Goal: Information Seeking & Learning: Learn about a topic

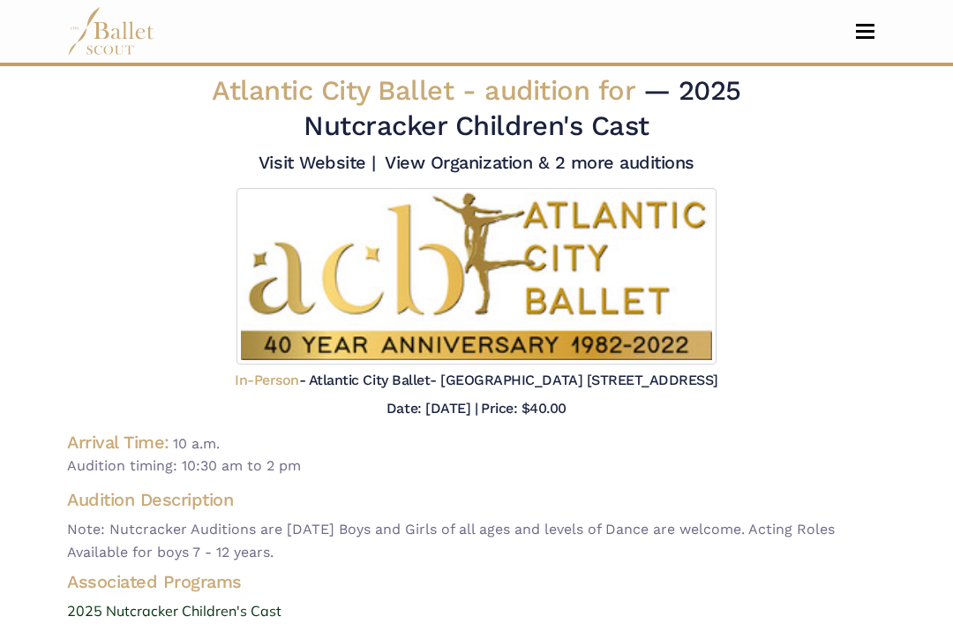
click at [868, 34] on button "Toggle navigation" at bounding box center [864, 31] width 41 height 17
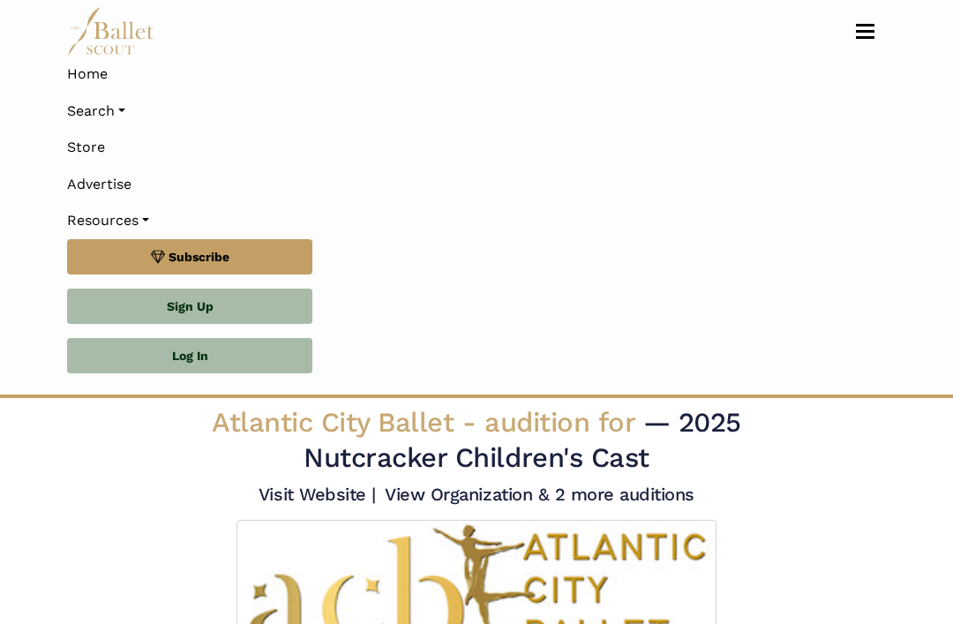
click at [96, 74] on link "Home" at bounding box center [476, 74] width 819 height 37
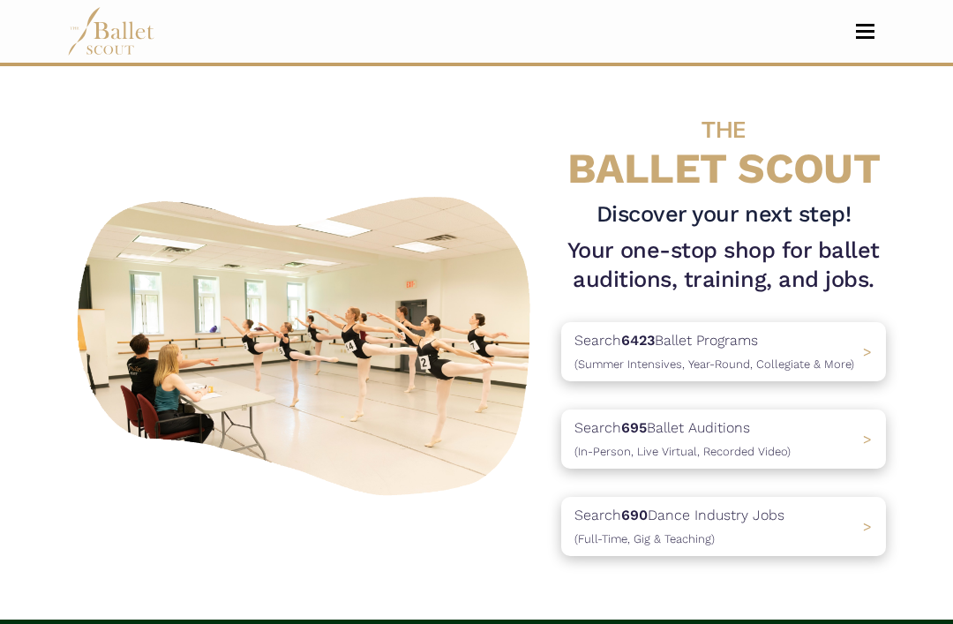
click at [810, 449] on div "Search 695 Ballet Auditions (In-Person, Live Virtual, Recorded Video) >" at bounding box center [723, 438] width 325 height 59
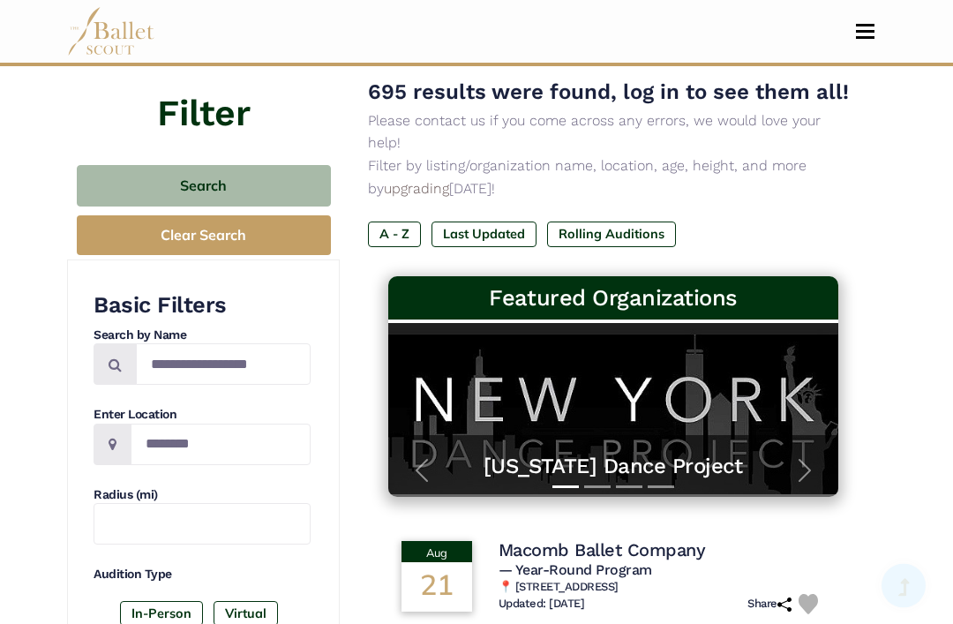
scroll to position [157, 0]
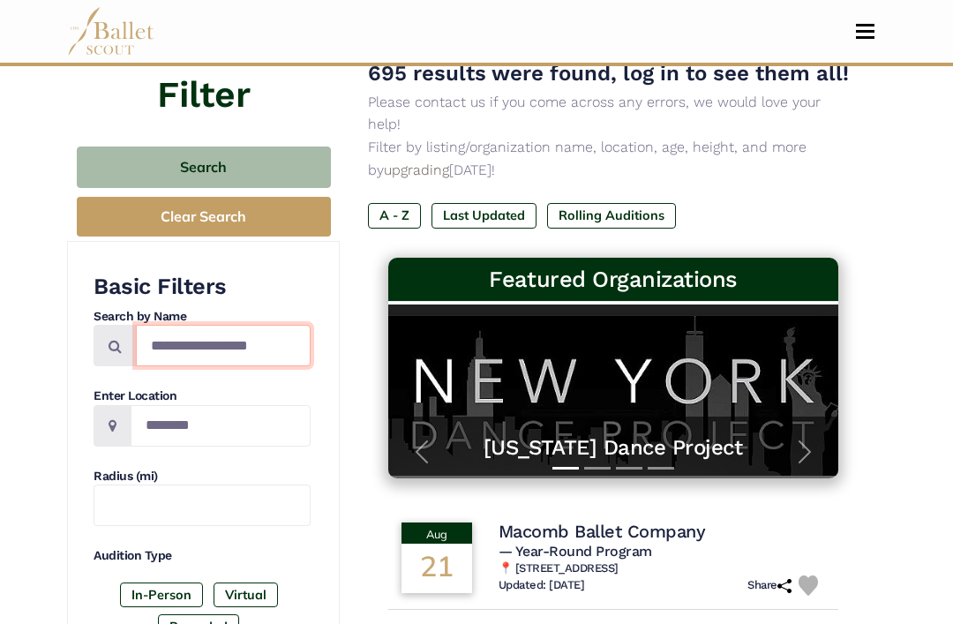
click at [288, 338] on input "Search by names..." at bounding box center [223, 345] width 175 height 41
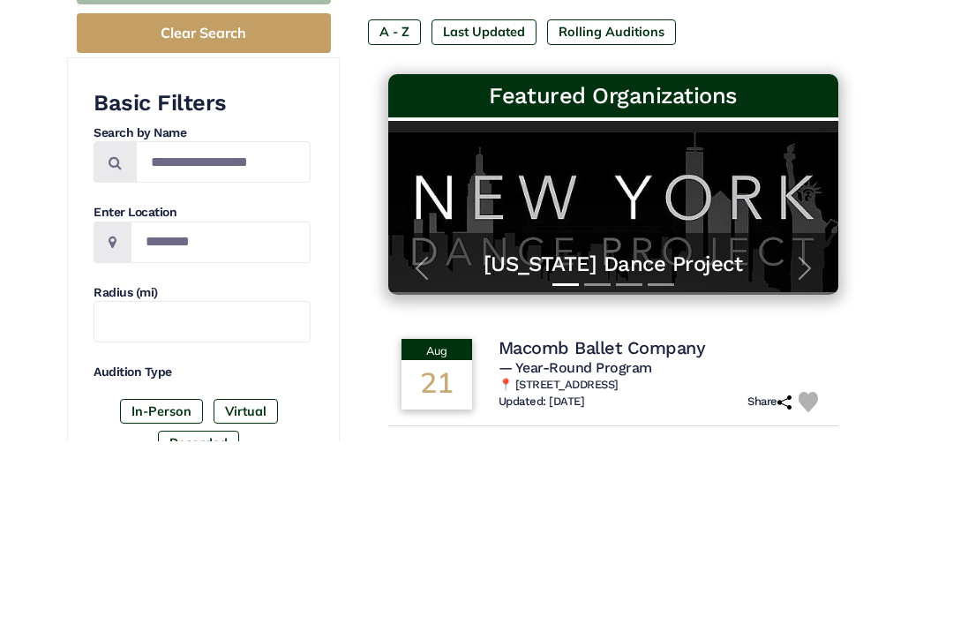
scroll to position [341, 0]
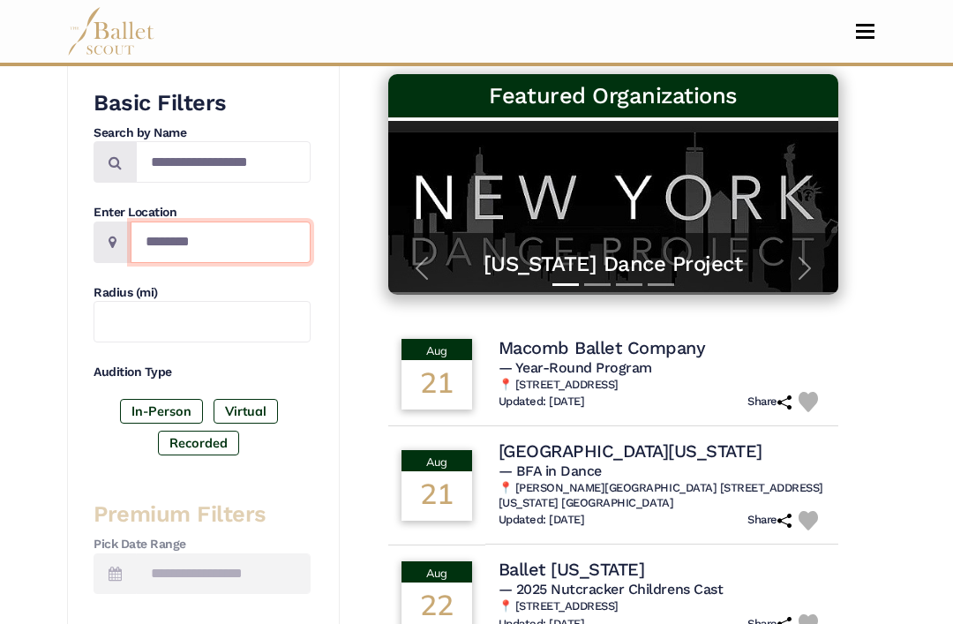
click at [274, 229] on input "Location" at bounding box center [221, 241] width 180 height 41
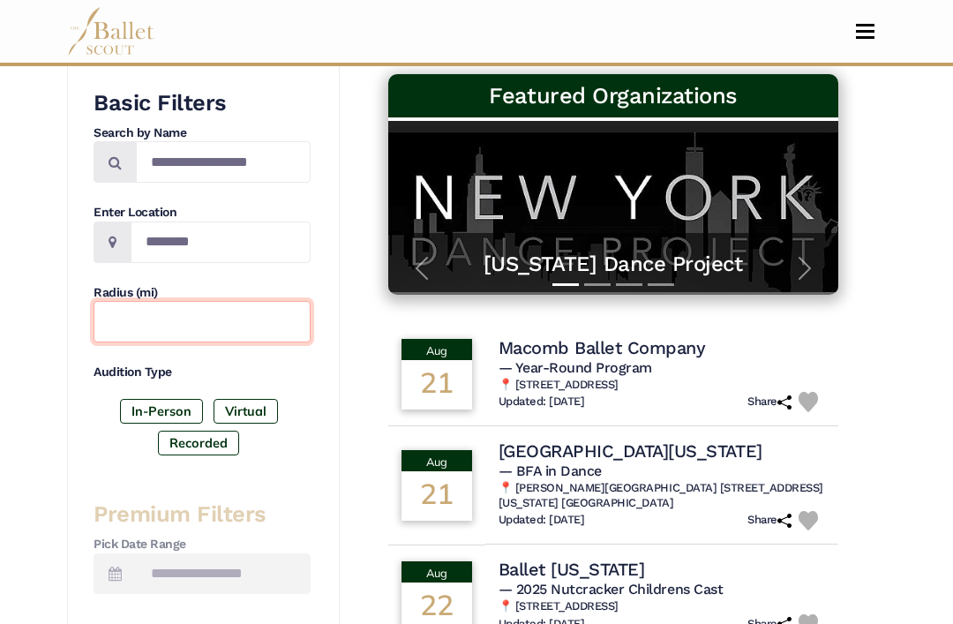
click at [266, 307] on input "text" at bounding box center [202, 321] width 217 height 41
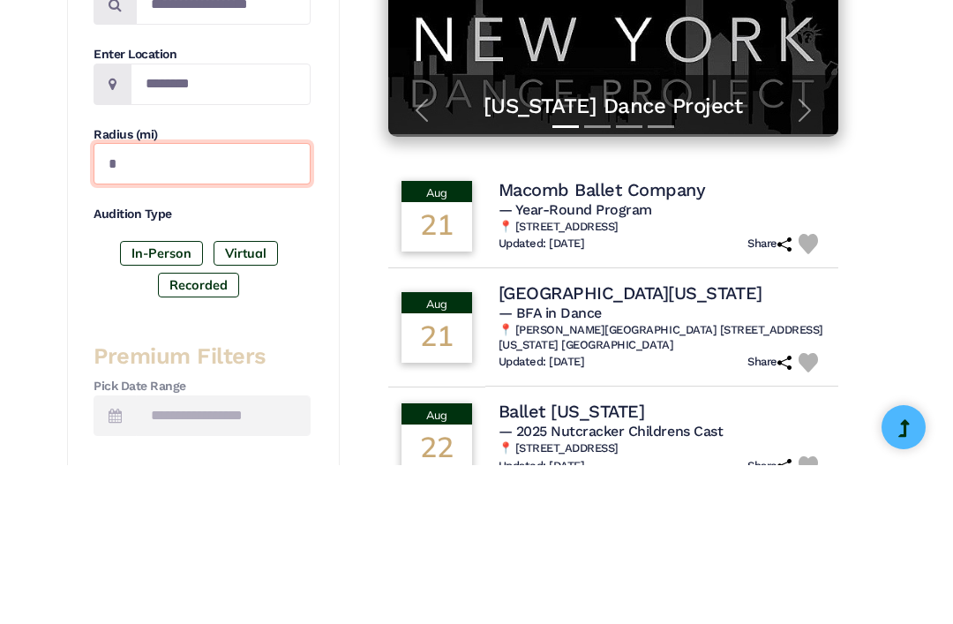
type input "**"
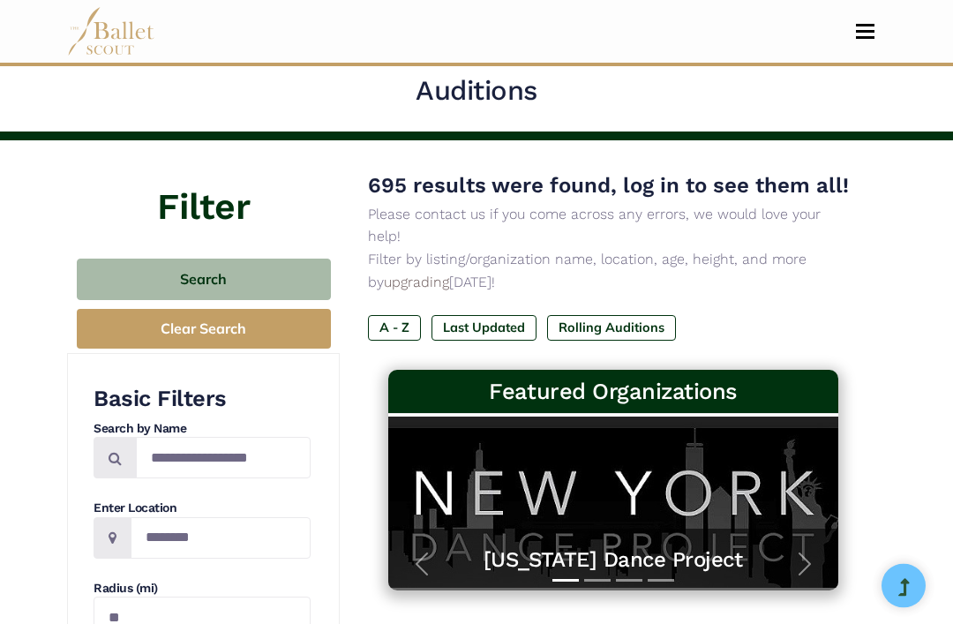
scroll to position [0, 0]
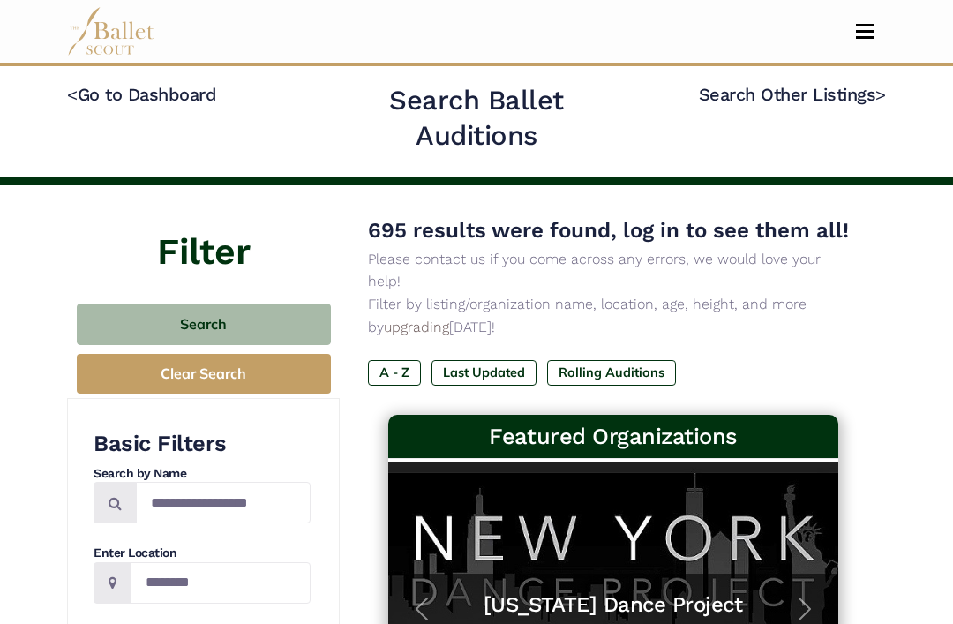
click at [874, 24] on button "Toggle navigation" at bounding box center [864, 31] width 41 height 17
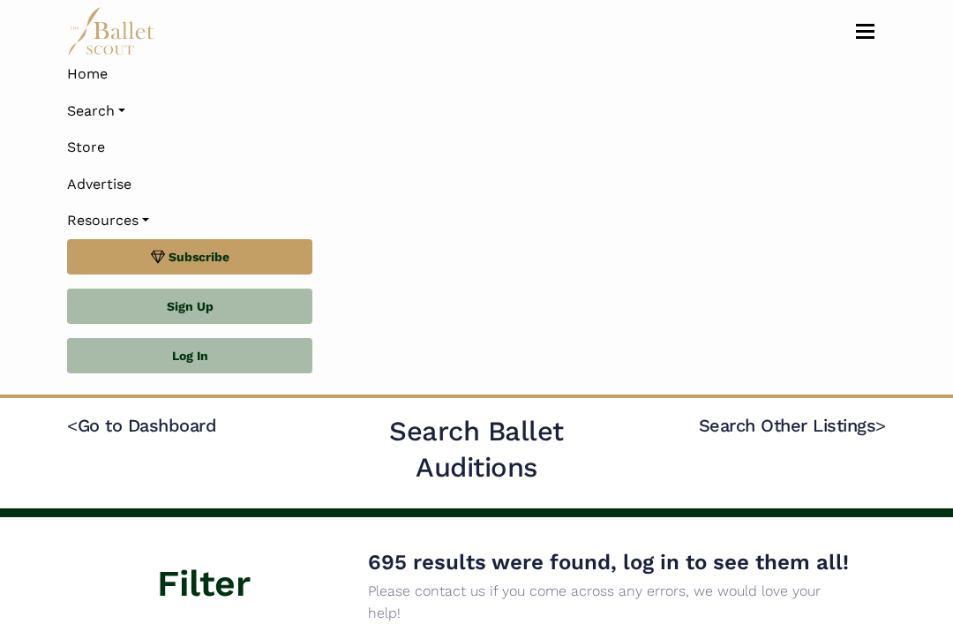
click at [82, 110] on link "Search" at bounding box center [476, 111] width 819 height 37
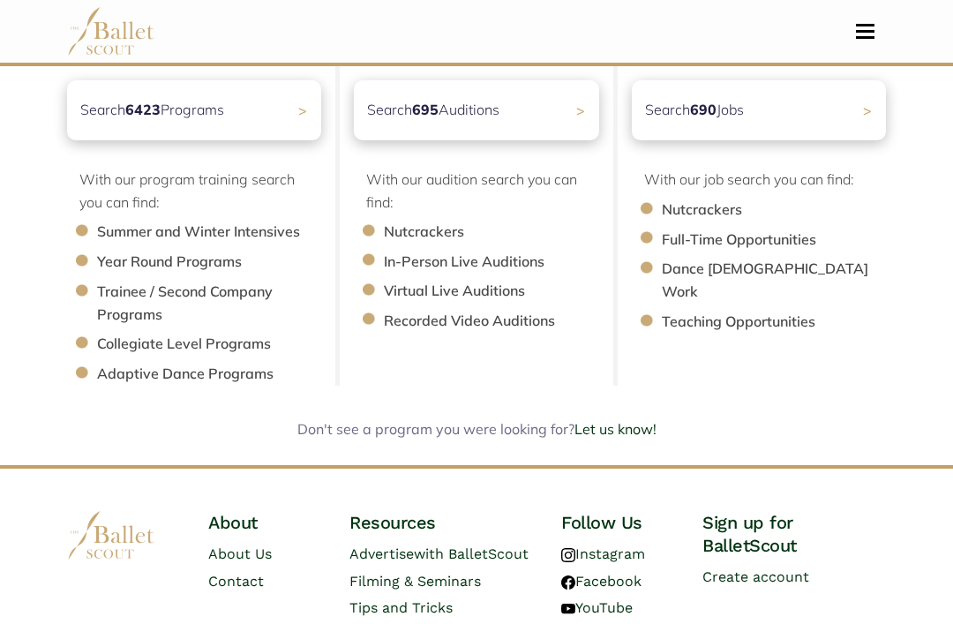
scroll to position [227, 0]
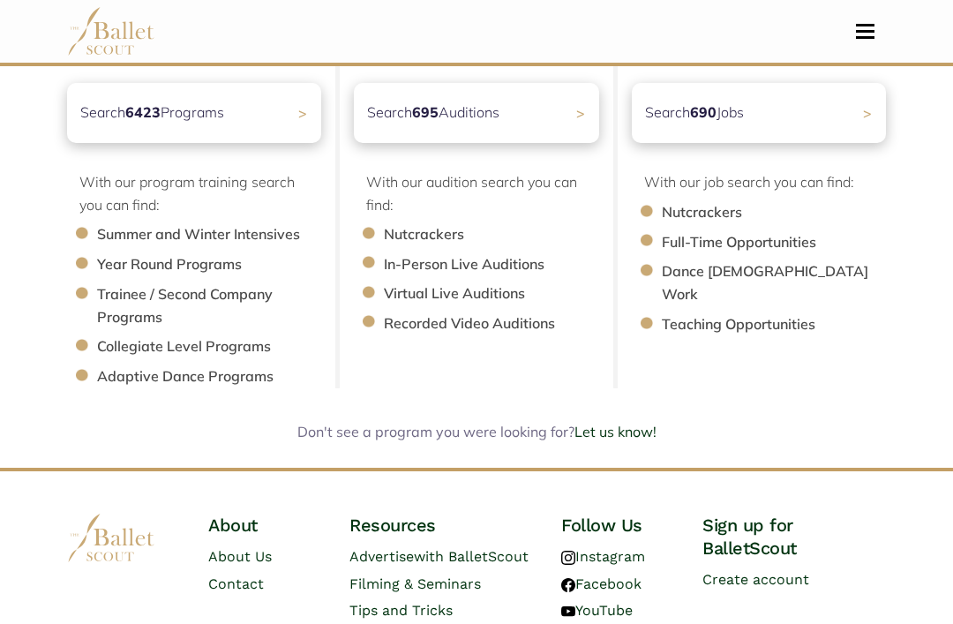
click at [442, 248] on ul "Nutcrackers In-Person Live Auditions Virtual Live Auditions Recorded Video Audi…" at bounding box center [482, 279] width 233 height 111
click at [564, 109] on div "Search 695 Auditions >" at bounding box center [476, 113] width 245 height 60
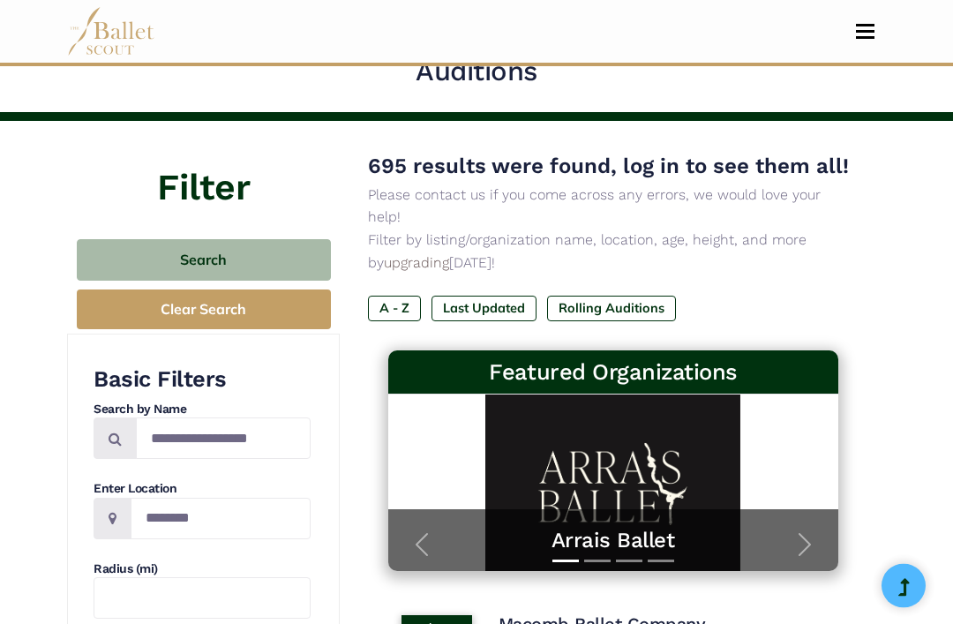
scroll to position [64, 0]
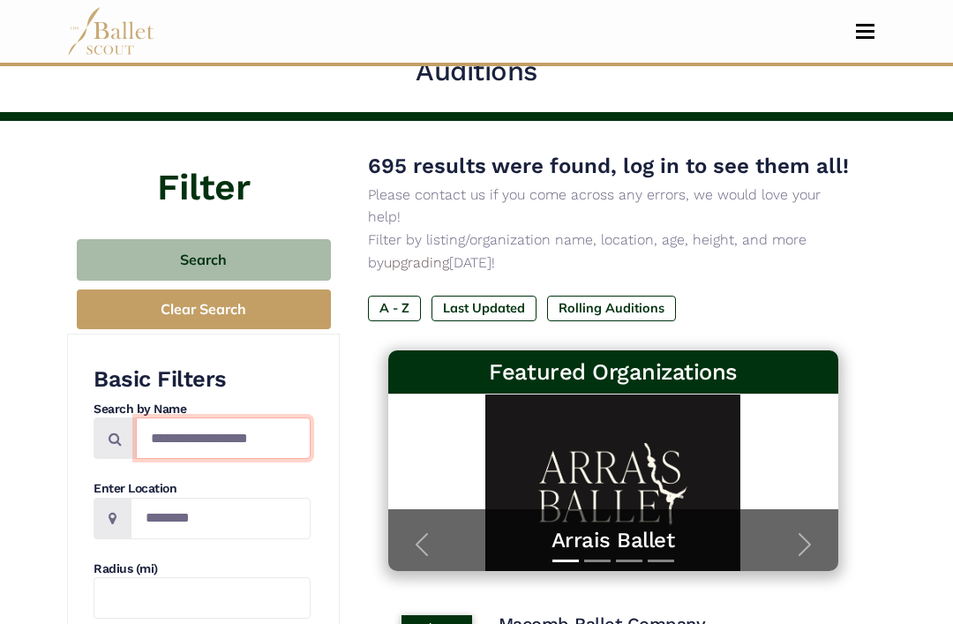
click at [176, 454] on input "Search by names..." at bounding box center [223, 437] width 175 height 41
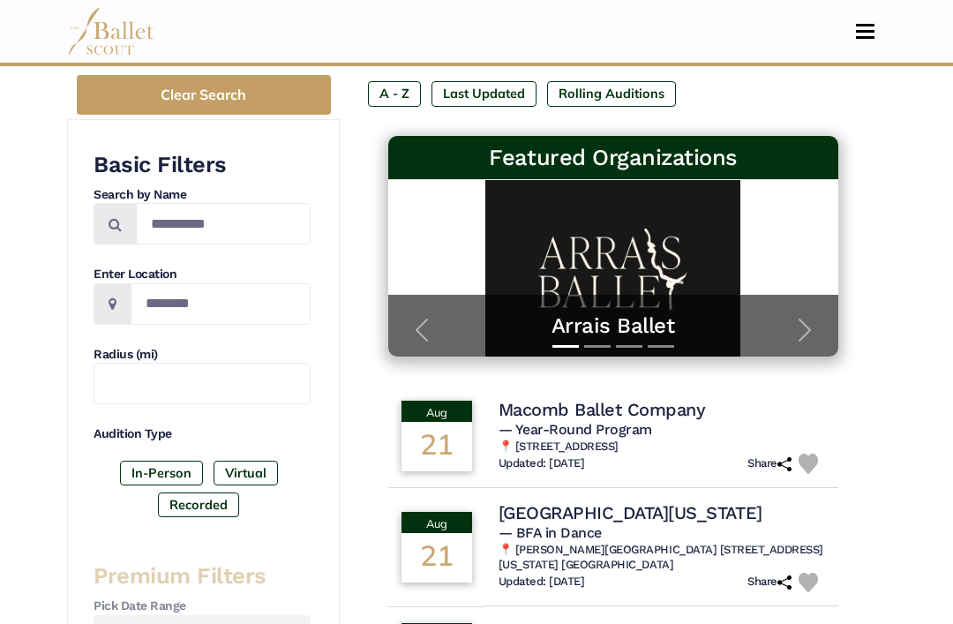
scroll to position [234, 0]
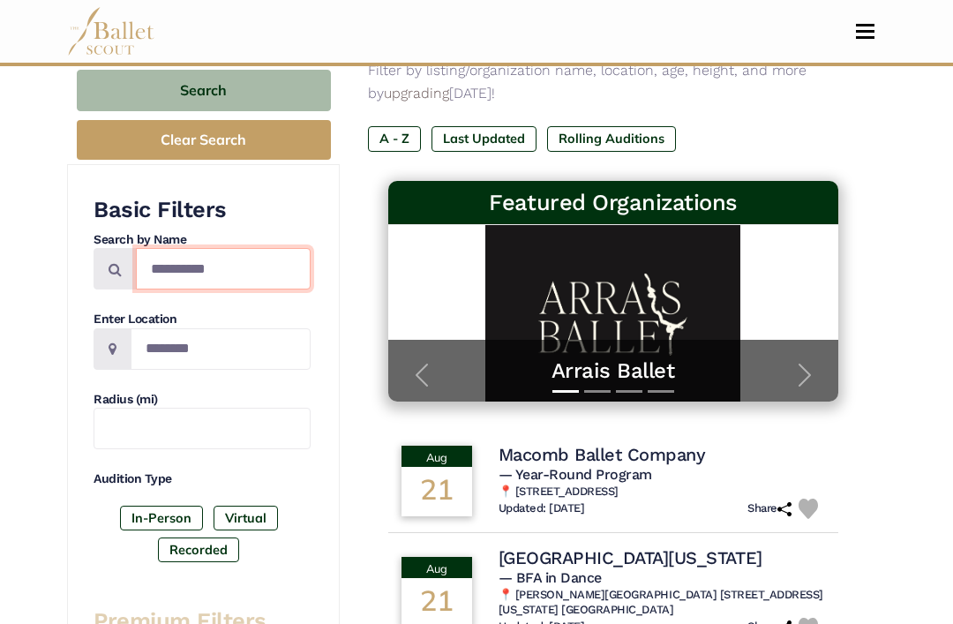
type input "**********"
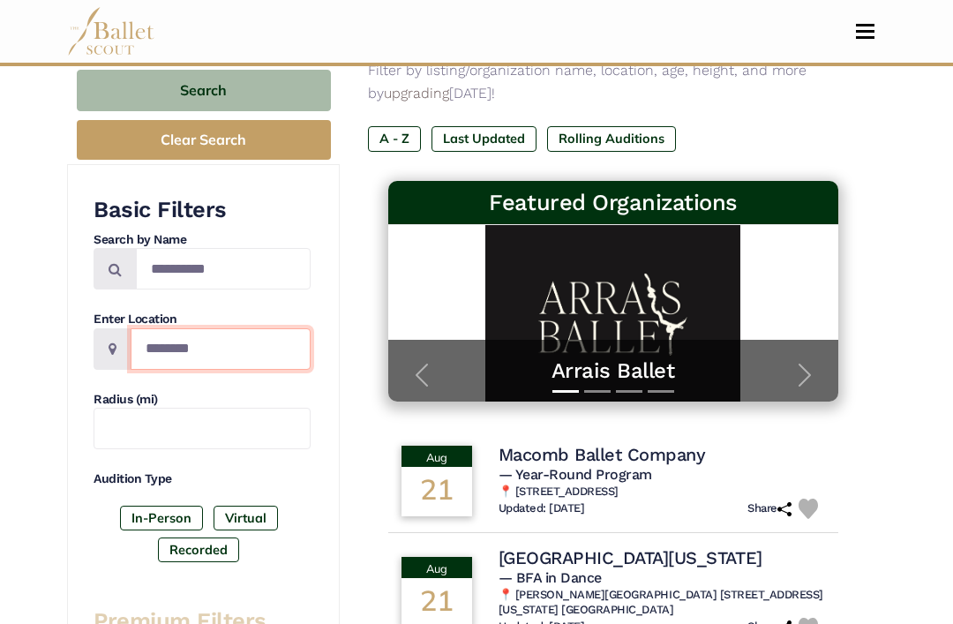
click at [253, 338] on input "Location" at bounding box center [221, 348] width 180 height 41
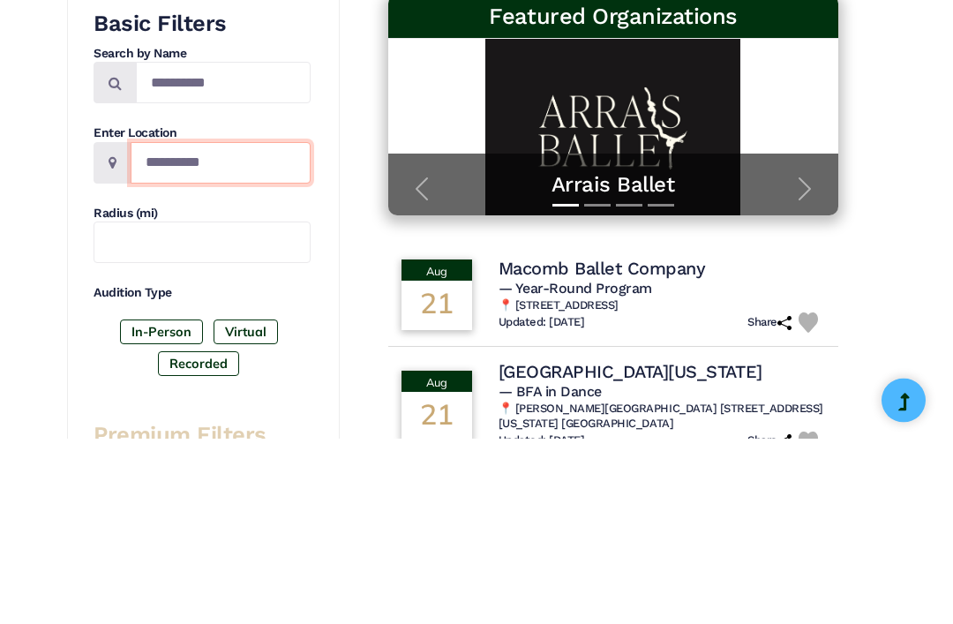
type input "**********"
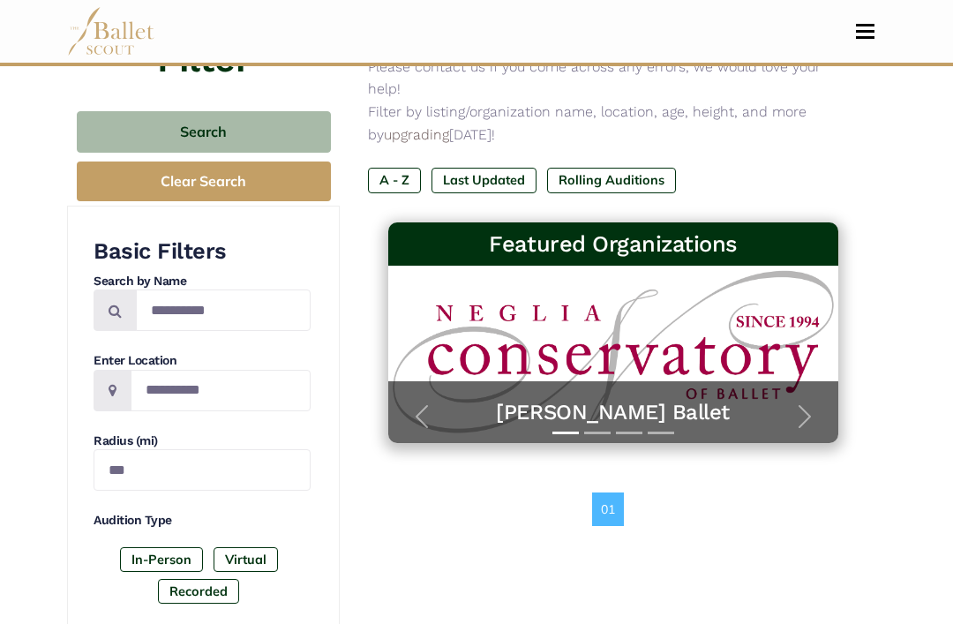
click at [798, 403] on span "button" at bounding box center [805, 417] width 28 height 28
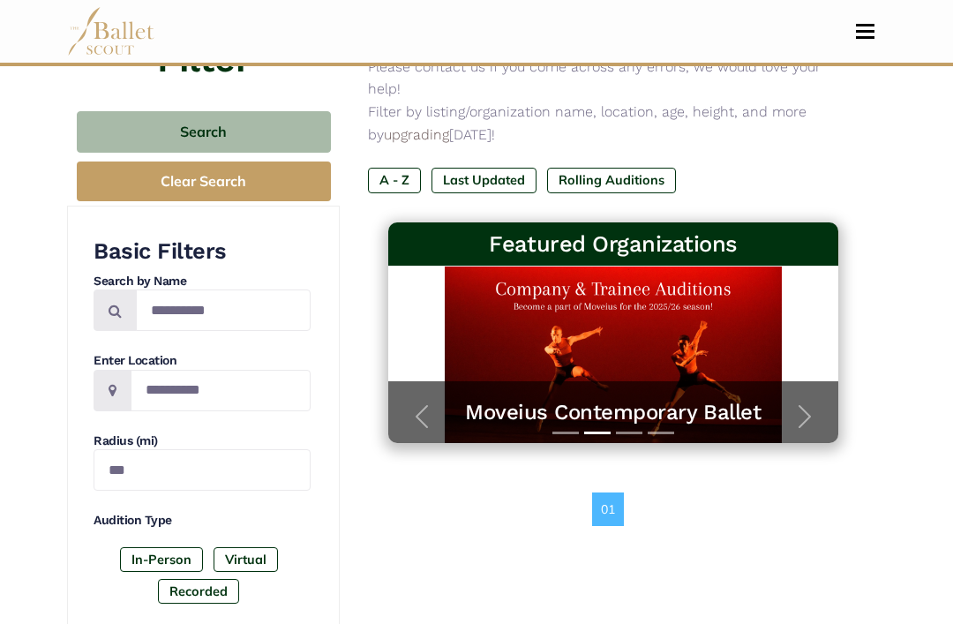
scroll to position [192, 0]
click at [814, 402] on span "button" at bounding box center [805, 416] width 28 height 28
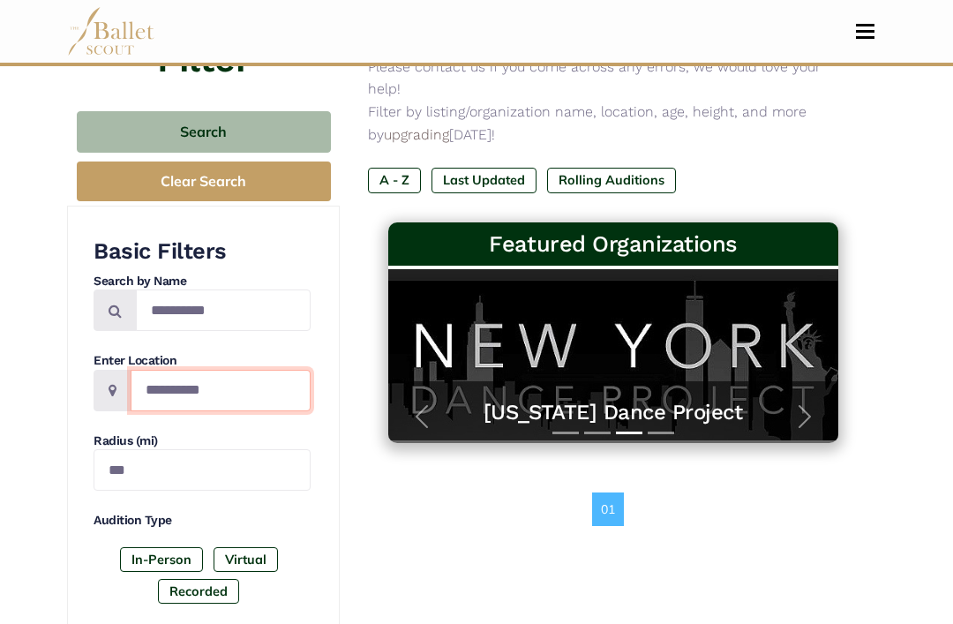
click at [214, 399] on input "**********" at bounding box center [221, 390] width 180 height 41
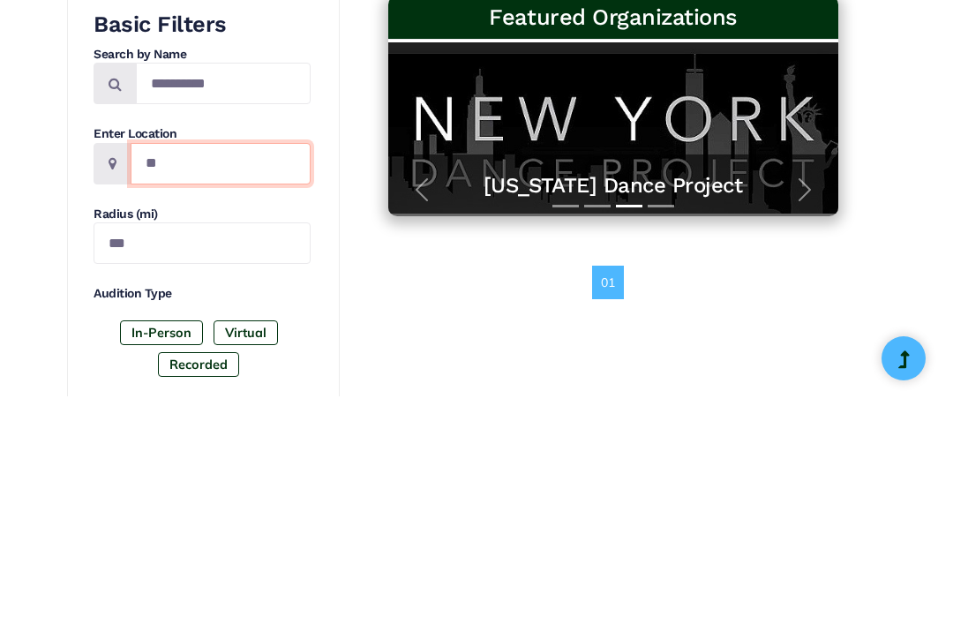
type input "*"
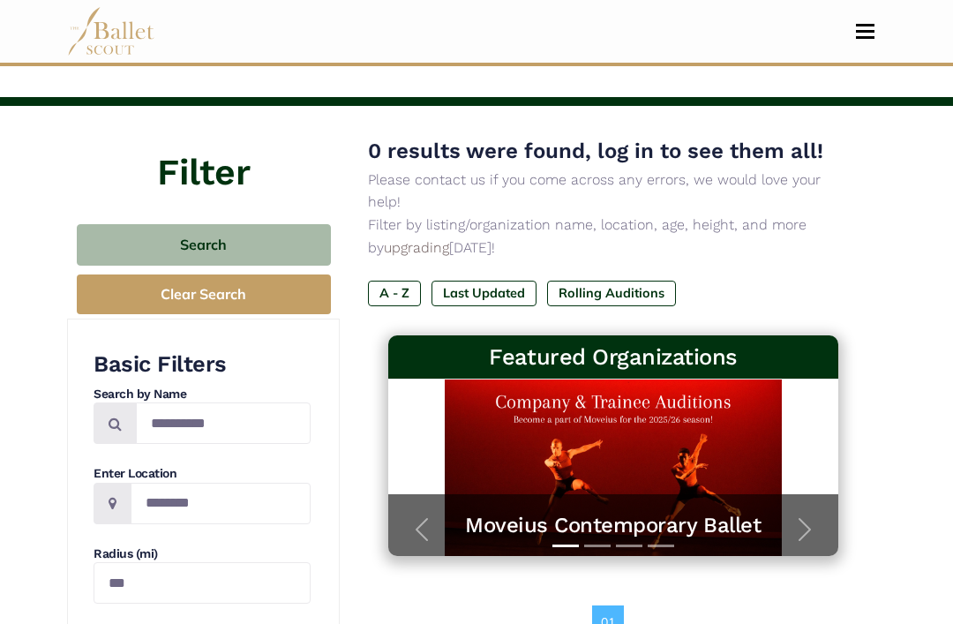
scroll to position [80, 0]
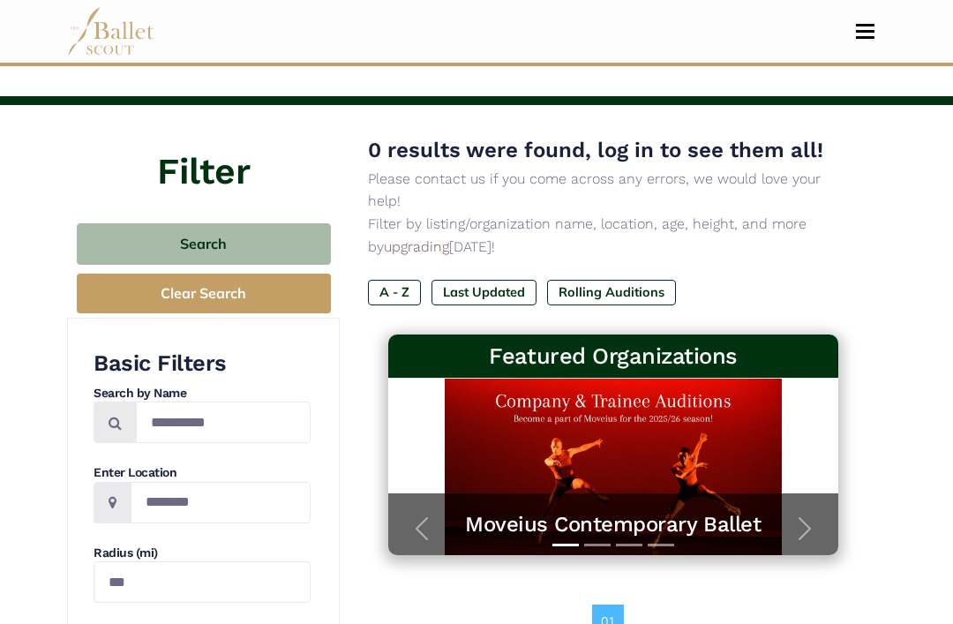
click at [101, 308] on button "Clear Search" at bounding box center [204, 294] width 254 height 40
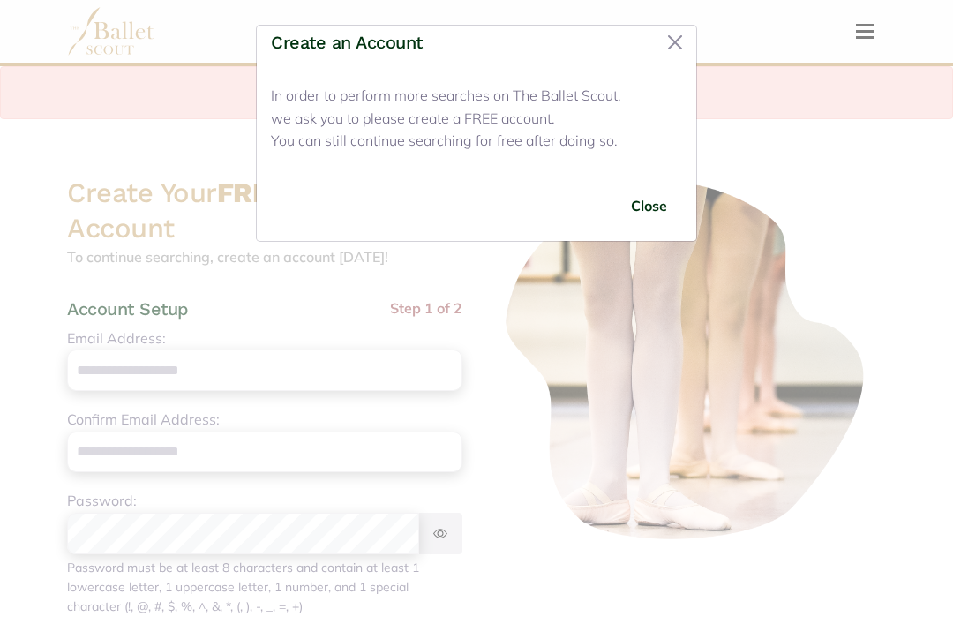
click at [676, 34] on button "Close" at bounding box center [675, 42] width 28 height 28
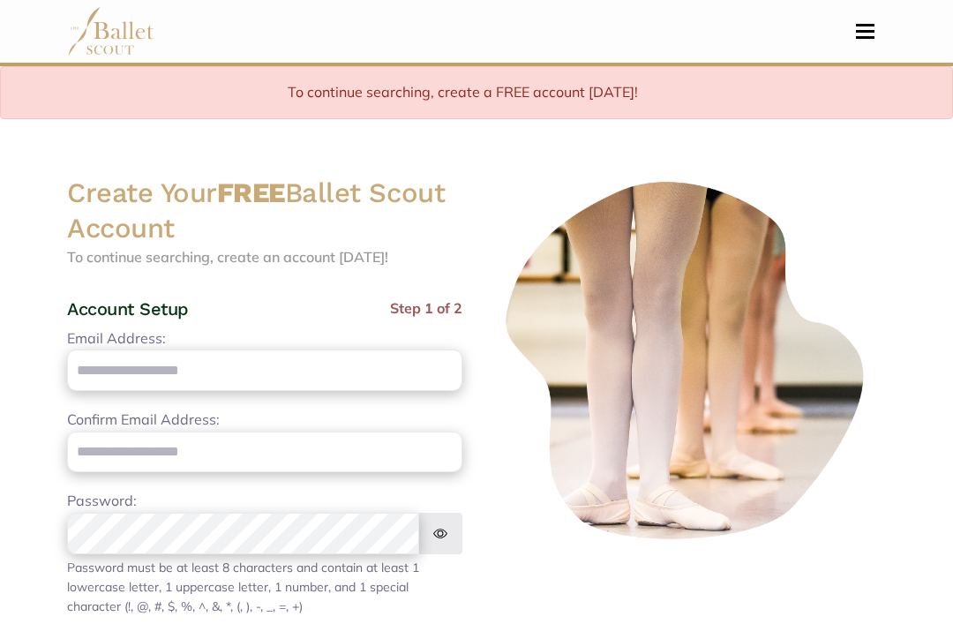
click at [866, 33] on button "Toggle navigation" at bounding box center [864, 31] width 41 height 17
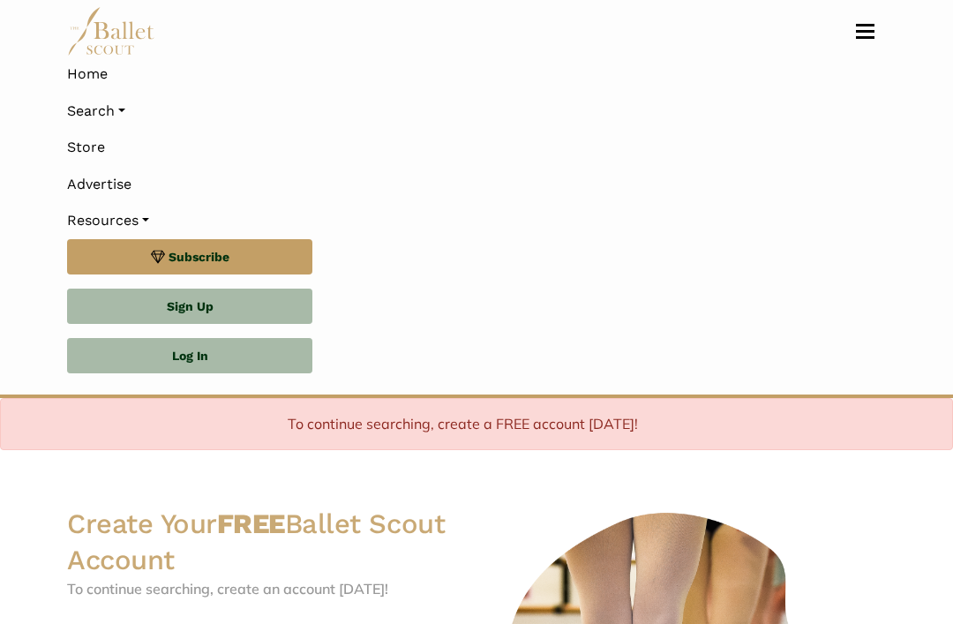
click at [71, 113] on link "Search" at bounding box center [476, 111] width 819 height 37
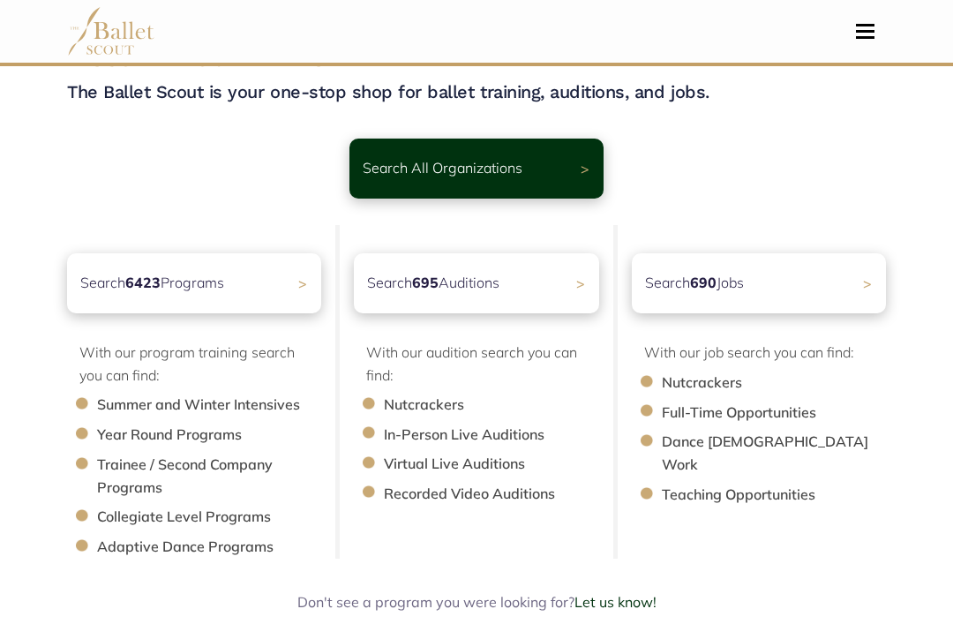
scroll to position [59, 0]
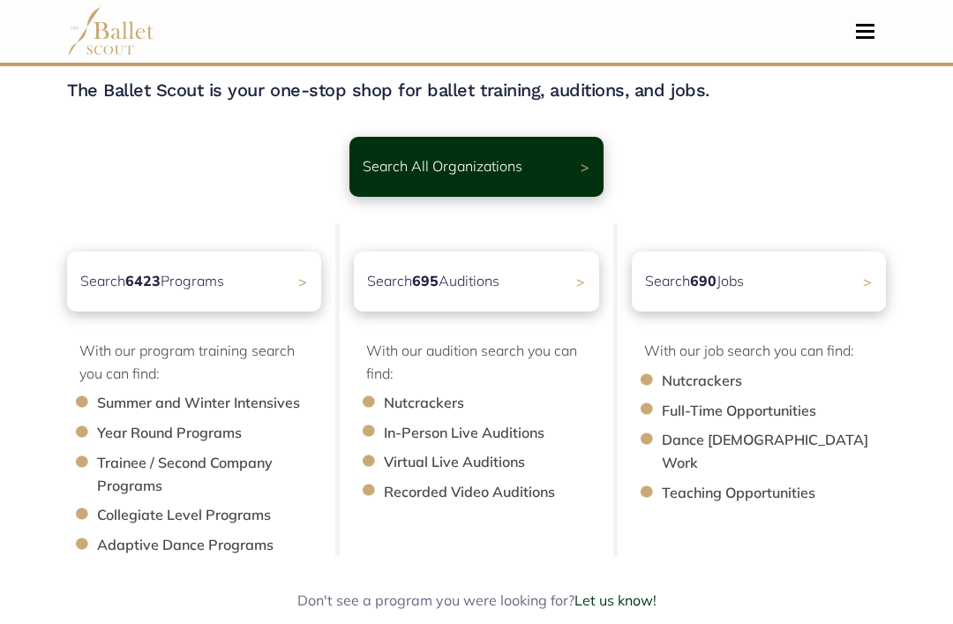
click at [571, 288] on div "Search 695 Auditions >" at bounding box center [476, 281] width 245 height 60
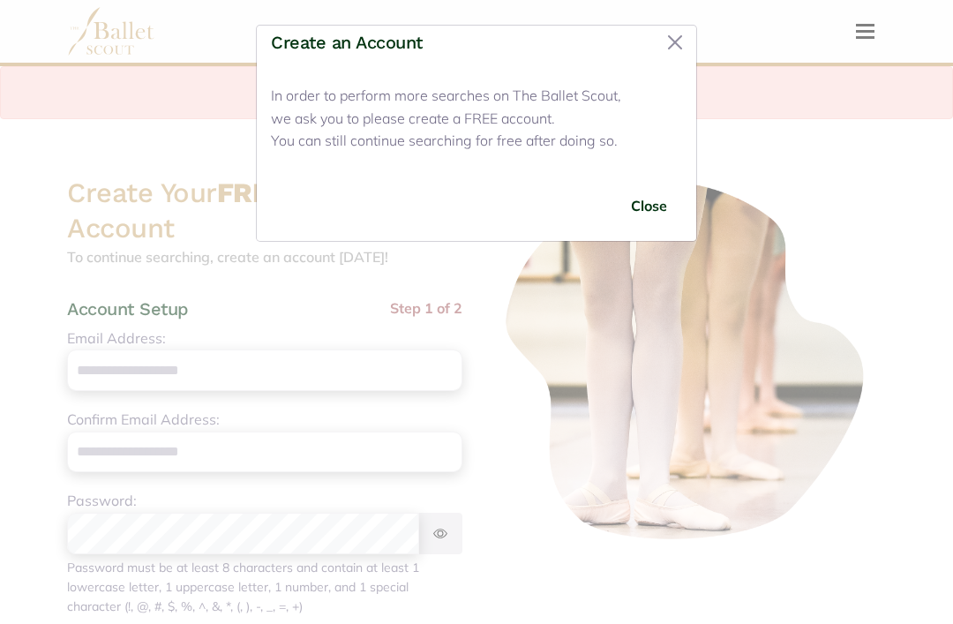
click at [657, 200] on button "Close" at bounding box center [649, 205] width 66 height 41
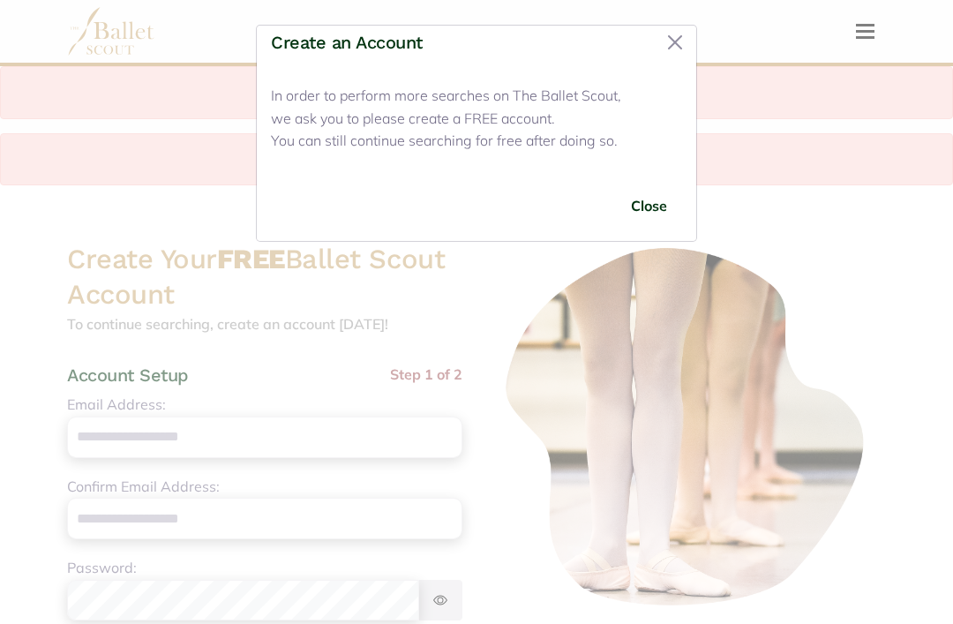
scroll to position [477, 0]
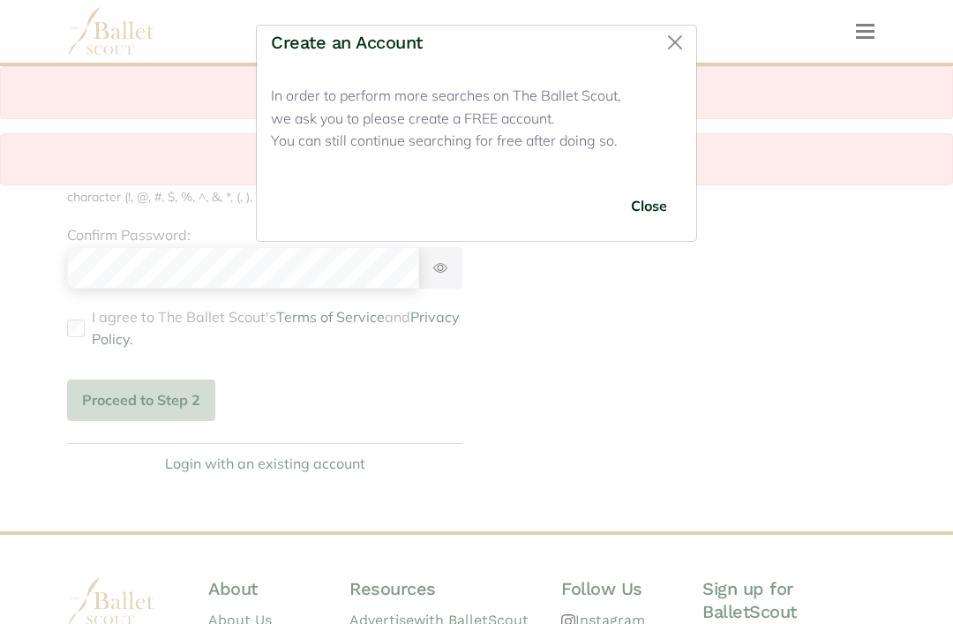
click at [666, 47] on button "Close" at bounding box center [675, 42] width 28 height 28
